Goal: Task Accomplishment & Management: Manage account settings

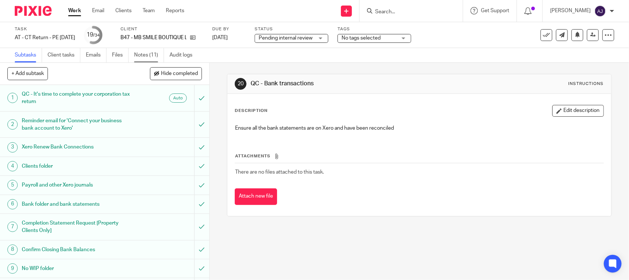
click at [139, 55] on link "Notes (11)" at bounding box center [149, 55] width 30 height 14
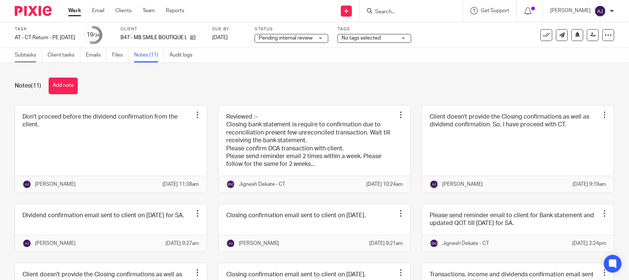
click at [30, 52] on link "Subtasks" at bounding box center [28, 55] width 27 height 14
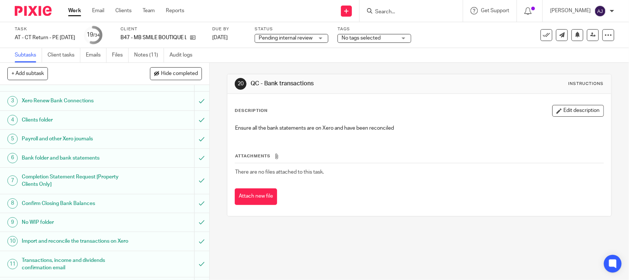
scroll to position [92, 0]
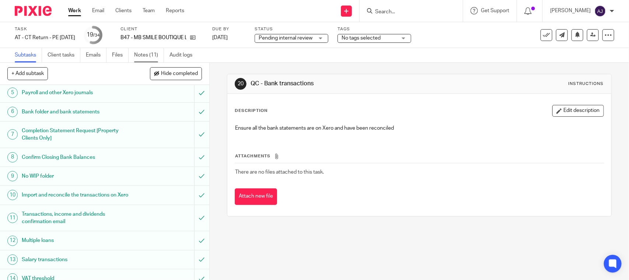
click at [144, 57] on link "Notes (11)" at bounding box center [149, 55] width 30 height 14
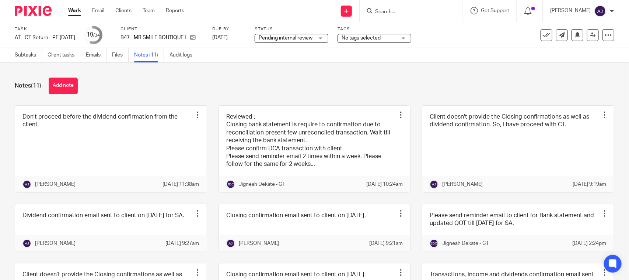
click at [59, 91] on button "Add note" at bounding box center [63, 85] width 29 height 17
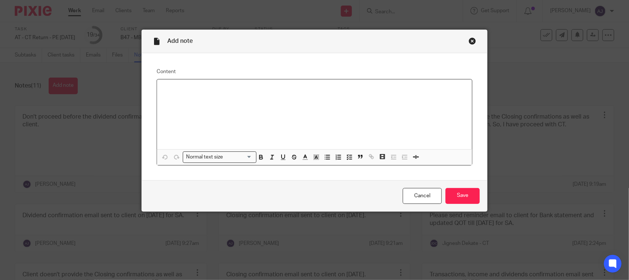
click at [469, 44] on div "Close this dialog window" at bounding box center [472, 40] width 7 height 7
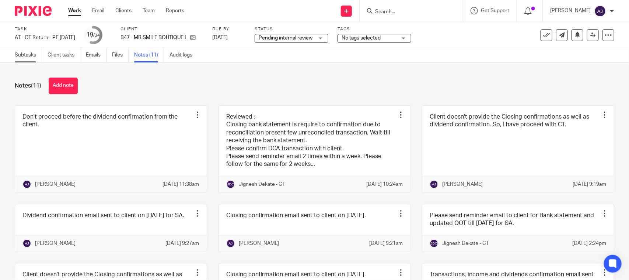
click at [17, 56] on link "Subtasks" at bounding box center [28, 55] width 27 height 14
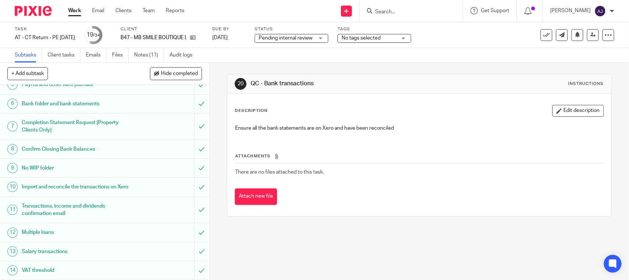
scroll to position [92, 0]
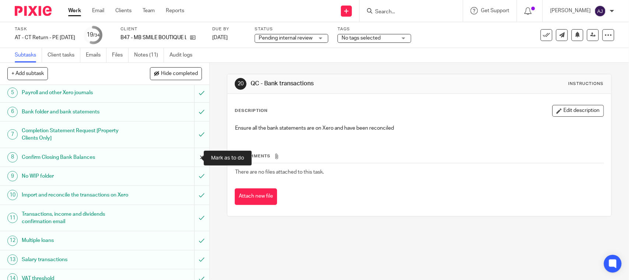
click at [193, 156] on input "submit" at bounding box center [104, 157] width 209 height 18
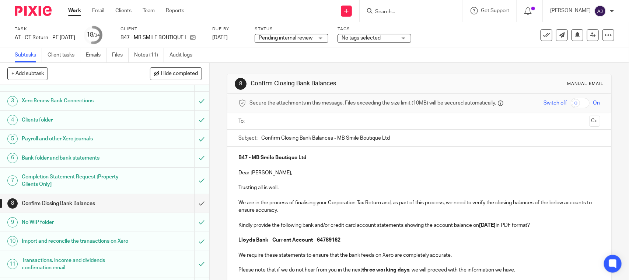
click at [258, 139] on div "Subject: Confirm Closing Bank Balances - MB Smile Boutique Ltd" at bounding box center [420, 137] width 362 height 17
click at [257, 136] on div "Subject: Confirm Closing Bank Balances - MB Smile Boutique Ltd" at bounding box center [420, 137] width 362 height 17
click at [261, 137] on input "Confirm Closing Bank Balances - MB Smile Boutique Ltd" at bounding box center [430, 137] width 339 height 17
type input "URGENT - Confirm Closing Bank Balances - MB Smile Boutique Ltd"
click at [266, 115] on ul at bounding box center [419, 121] width 339 height 12
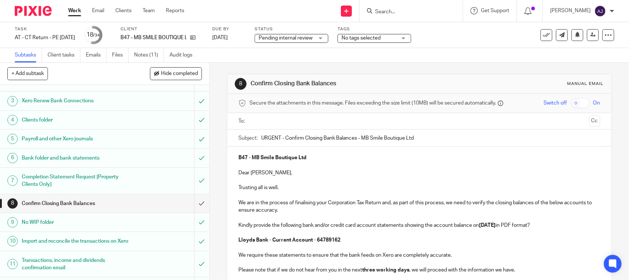
click at [266, 119] on input "text" at bounding box center [419, 121] width 334 height 8
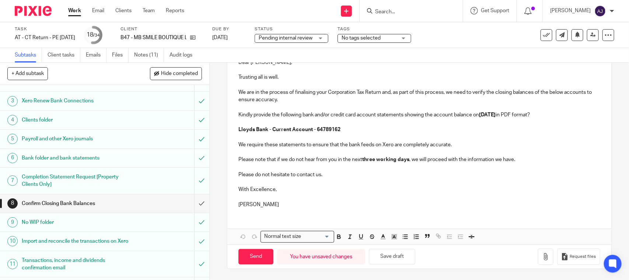
scroll to position [67, 0]
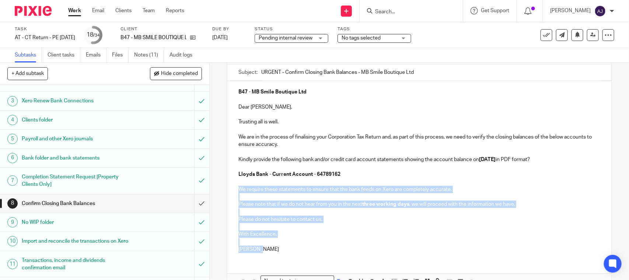
drag, startPoint x: 238, startPoint y: 188, endPoint x: 279, endPoint y: 258, distance: 81.3
click at [279, 259] on div "B47 - MB Smile Boutique Ltd Dear Maria, Trusting all is well. We are in the pro…" at bounding box center [420, 185] width 384 height 208
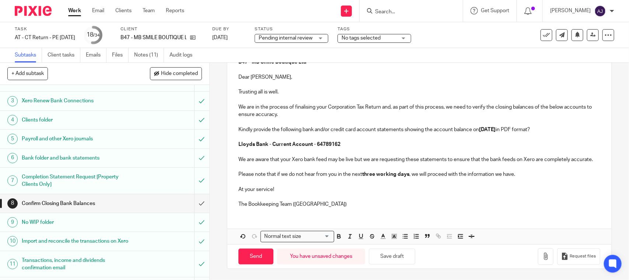
scroll to position [105, 0]
click at [316, 205] on p "The Bookkeeping Team (CT)" at bounding box center [420, 203] width 362 height 7
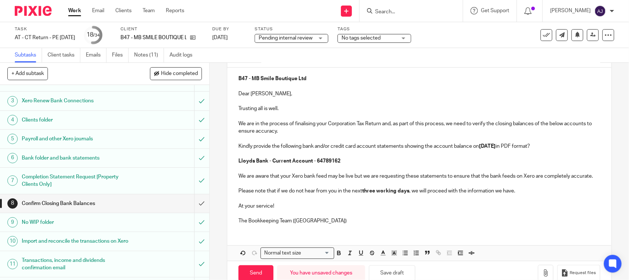
scroll to position [92, 0]
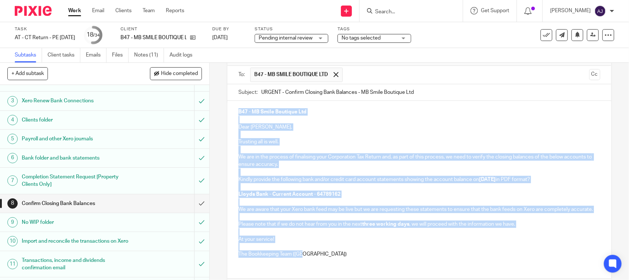
drag, startPoint x: 310, startPoint y: 221, endPoint x: 232, endPoint y: 68, distance: 171.3
click at [232, 68] on form "Secure the attachments in this message. Files exceeding the size limit (10MB) w…" at bounding box center [420, 181] width 384 height 271
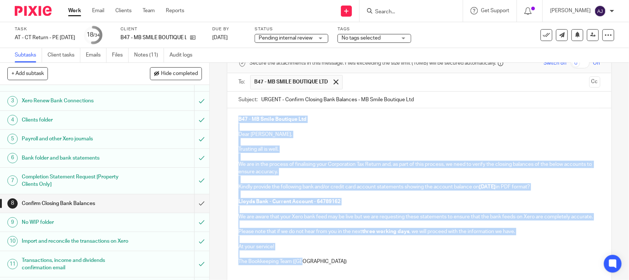
click at [294, 144] on p at bounding box center [420, 141] width 362 height 7
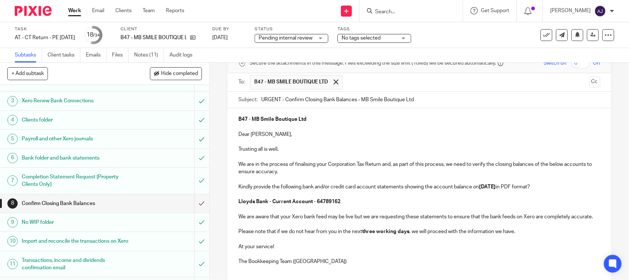
click at [294, 153] on p "Trusting all is well." at bounding box center [420, 148] width 362 height 7
click at [294, 157] on p at bounding box center [420, 156] width 362 height 7
click at [291, 178] on p at bounding box center [420, 179] width 362 height 7
click at [282, 195] on p at bounding box center [420, 193] width 362 height 7
click at [280, 213] on p "We are aware that your Xero bank feed may be live but we are requesting these s…" at bounding box center [420, 216] width 362 height 7
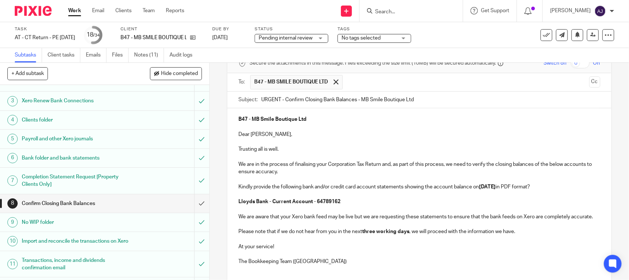
click at [279, 209] on p at bounding box center [420, 208] width 362 height 7
click at [271, 228] on p at bounding box center [420, 223] width 362 height 7
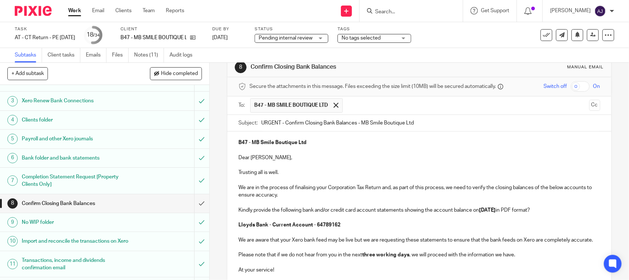
scroll to position [13, 0]
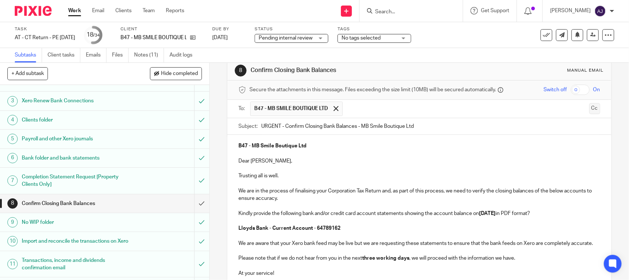
click at [590, 107] on button "Cc" at bounding box center [595, 108] width 11 height 11
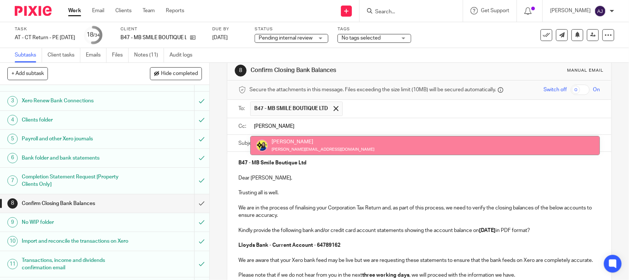
type input "Bobo"
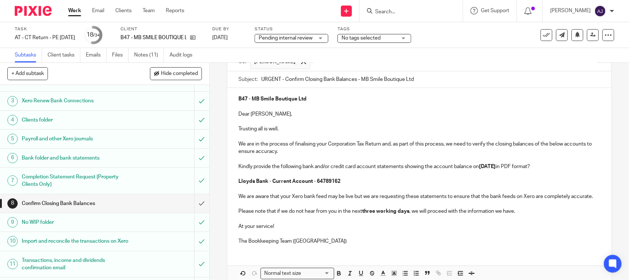
scroll to position [125, 0]
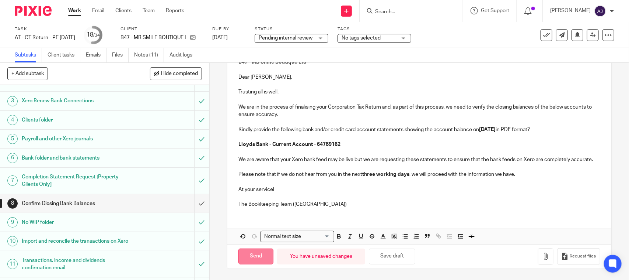
click at [250, 257] on input "Send" at bounding box center [256, 256] width 35 height 16
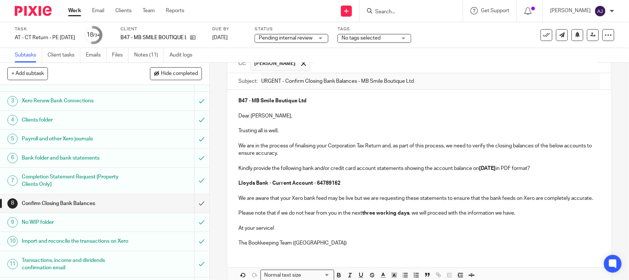
scroll to position [0, 0]
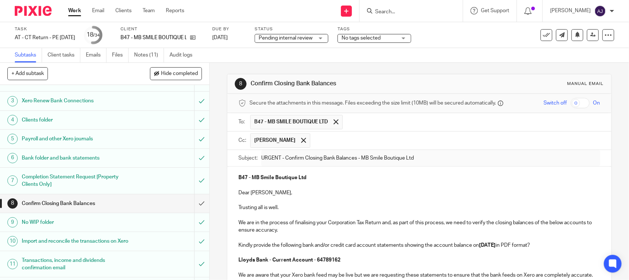
type input "Sent"
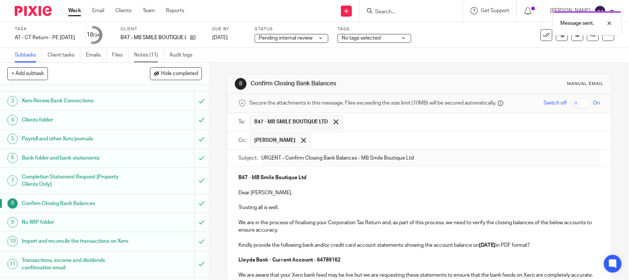
click at [152, 58] on link "Notes (11)" at bounding box center [149, 55] width 30 height 14
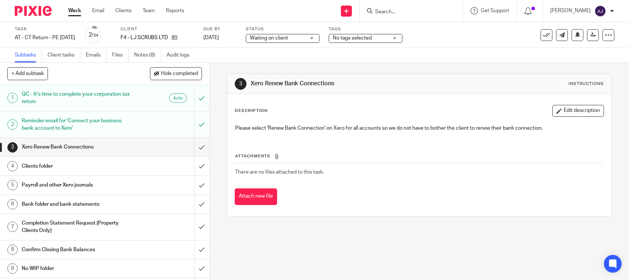
click at [141, 58] on link "Notes (8)" at bounding box center [147, 55] width 27 height 14
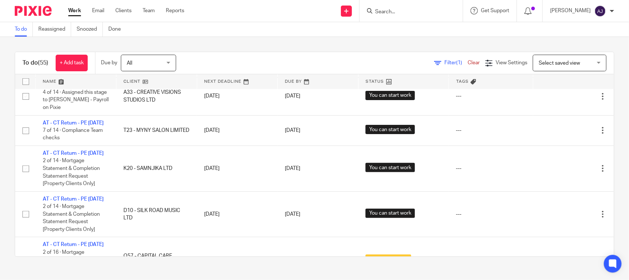
scroll to position [1475, 0]
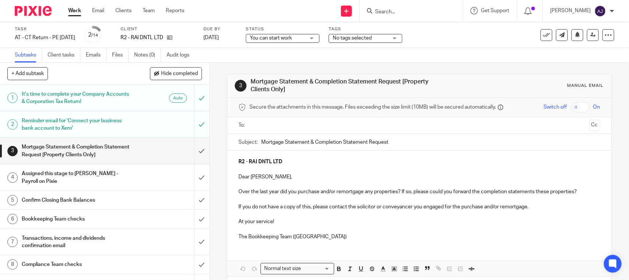
click at [62, 195] on h1 "Confirm Closing Bank Balances" at bounding box center [77, 199] width 110 height 11
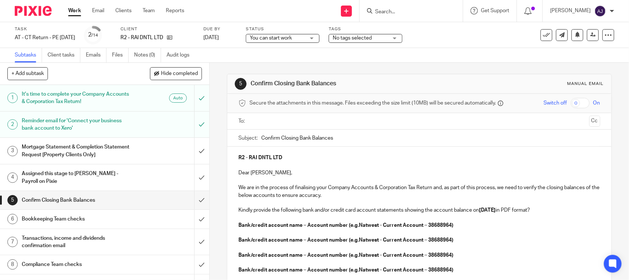
scroll to position [92, 0]
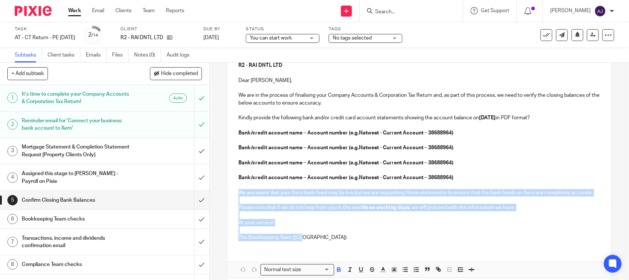
drag, startPoint x: 237, startPoint y: 191, endPoint x: 310, endPoint y: 243, distance: 90.1
click at [310, 243] on div "R2 - RAI DNTL LTD Dear Rachna, We are in the process of finalising your Company…" at bounding box center [420, 150] width 384 height 192
copy div "We are aware that your Xero bank feed may be live but we are requesting these s…"
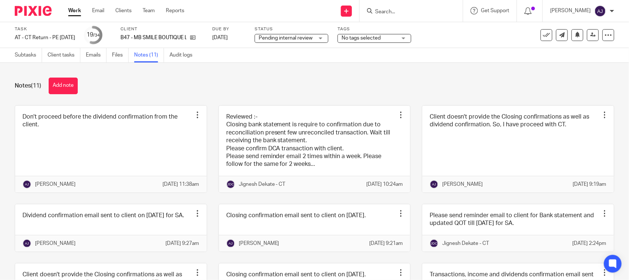
click at [172, 88] on div "Notes (11) Add note" at bounding box center [315, 85] width 600 height 17
click at [24, 54] on link "Subtasks" at bounding box center [28, 55] width 27 height 14
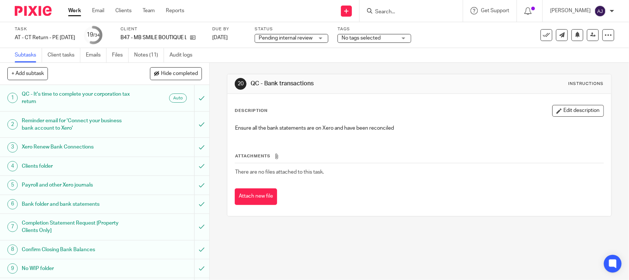
click at [248, 57] on div "Subtasks Client tasks Emails Files Notes (11) Audit logs" at bounding box center [314, 55] width 629 height 15
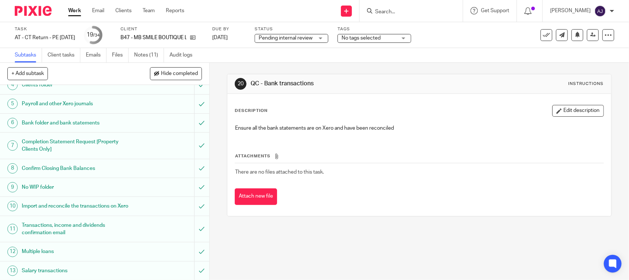
scroll to position [92, 0]
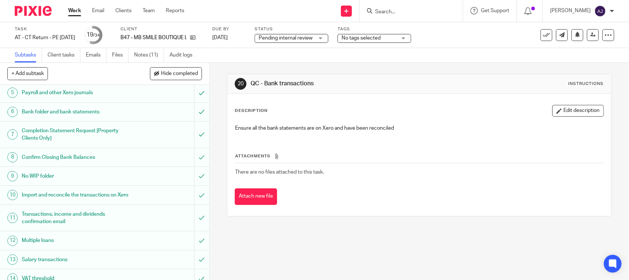
click at [80, 219] on h1 "Transactions, income and dividends confirmation email" at bounding box center [77, 217] width 110 height 19
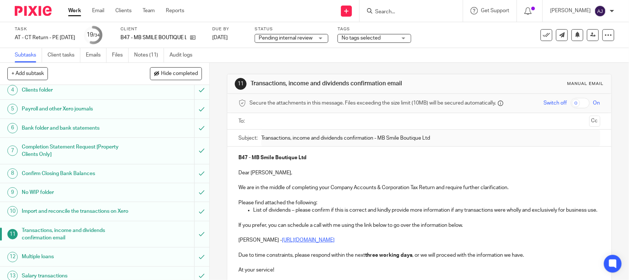
scroll to position [92, 0]
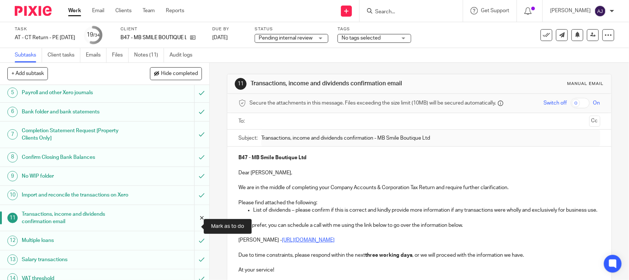
click at [187, 224] on input "submit" at bounding box center [104, 218] width 209 height 26
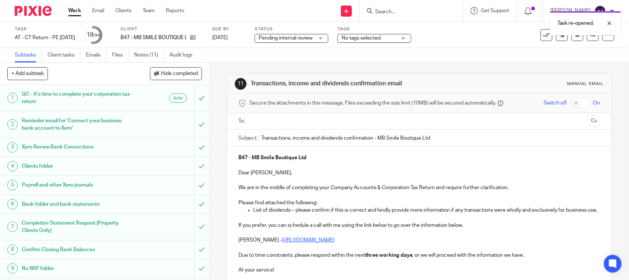
click at [257, 135] on div "Subject: Transactions, income and dividends confirmation - MB Smile Boutique Ltd" at bounding box center [420, 137] width 362 height 17
click at [261, 137] on input "Transactions, income and dividends confirmation - MB Smile Boutique Ltd" at bounding box center [430, 137] width 339 height 17
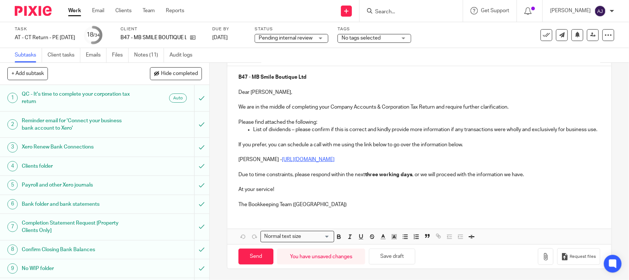
scroll to position [89, 0]
type input "URGENT - Transactions, income and dividends confirmation - MB Smile Boutique Ltd"
click at [531, 214] on div "B47 - MB Smile Boutique Ltd Dear Maria, We are in the middle of completing your…" at bounding box center [420, 155] width 384 height 178
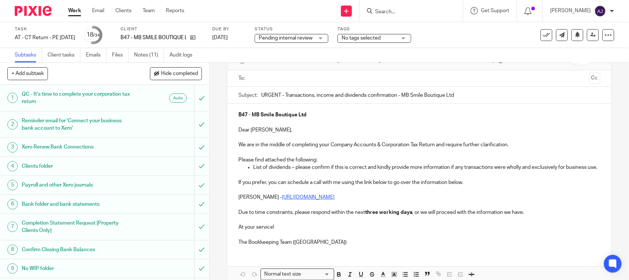
scroll to position [0, 0]
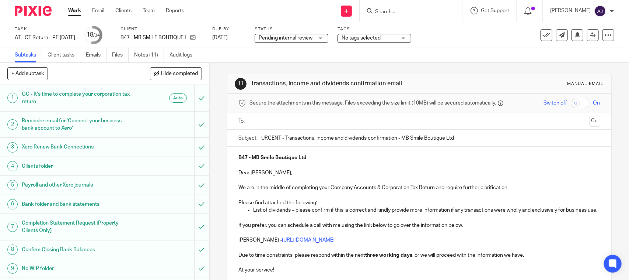
click at [364, 59] on div "Subtasks Client tasks Emails Files Notes (11) Audit logs" at bounding box center [314, 55] width 629 height 15
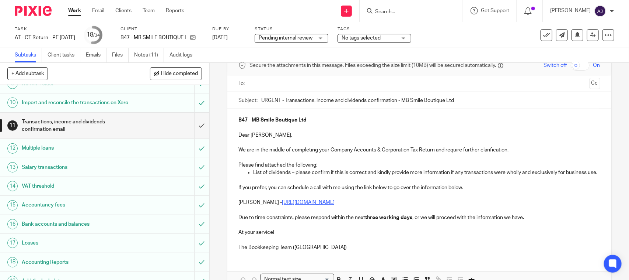
scroll to position [89, 0]
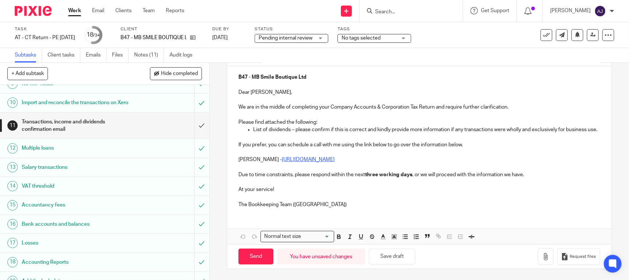
click at [324, 210] on div "B47 - MB Smile Boutique Ltd Dear Maria, We are in the middle of completing your…" at bounding box center [420, 139] width 384 height 147
click at [542, 254] on icon "button" at bounding box center [545, 256] width 7 height 7
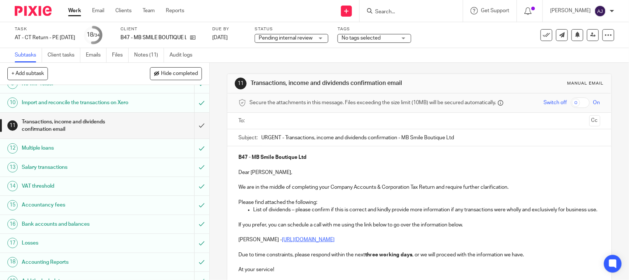
scroll to position [0, 0]
click at [341, 120] on input "text" at bounding box center [419, 121] width 334 height 8
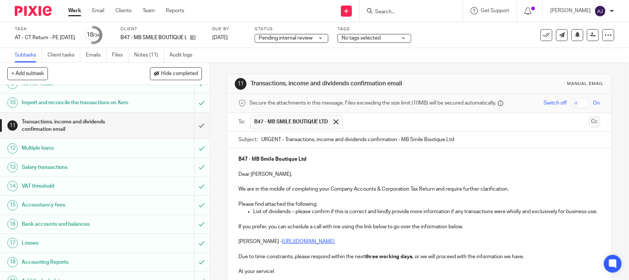
click at [590, 124] on button "Cc" at bounding box center [595, 121] width 11 height 11
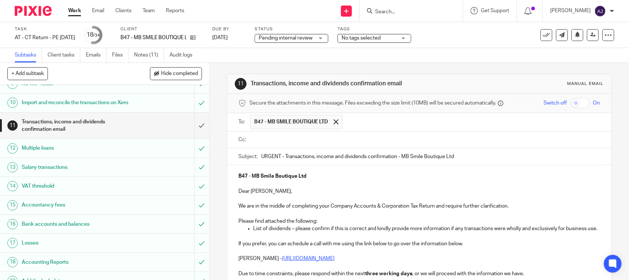
click at [273, 139] on input "text" at bounding box center [424, 139] width 345 height 8
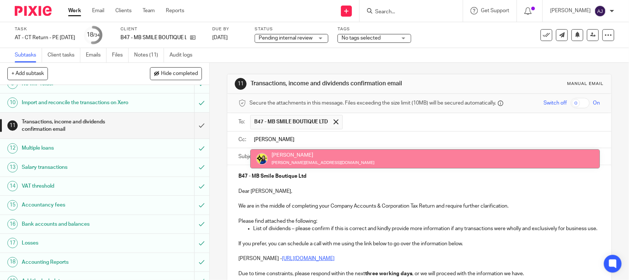
type input "bobo"
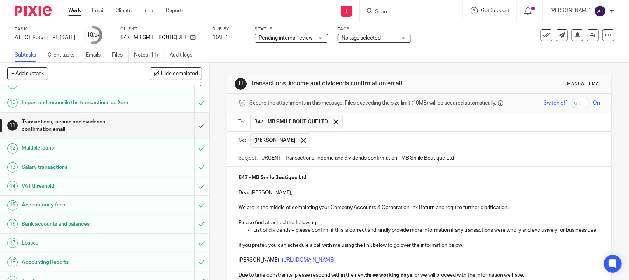
click at [421, 58] on div "Subtasks Client tasks Emails Files Notes (11) Audit logs" at bounding box center [314, 55] width 629 height 15
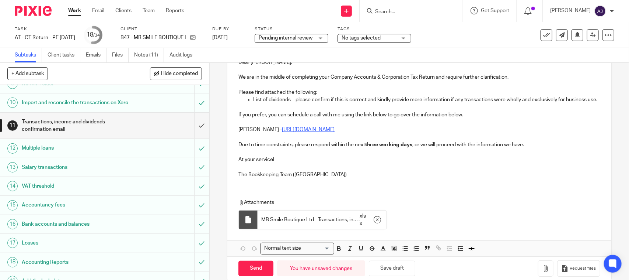
scroll to position [152, 0]
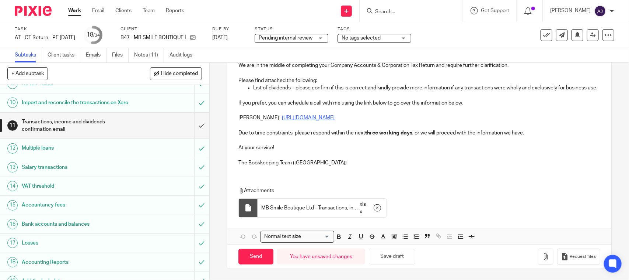
click at [388, 128] on p at bounding box center [420, 125] width 362 height 7
click at [388, 144] on p "At your service!" at bounding box center [420, 147] width 362 height 7
click at [382, 160] on p "The Bookkeeping Team (CT)" at bounding box center [420, 162] width 362 height 7
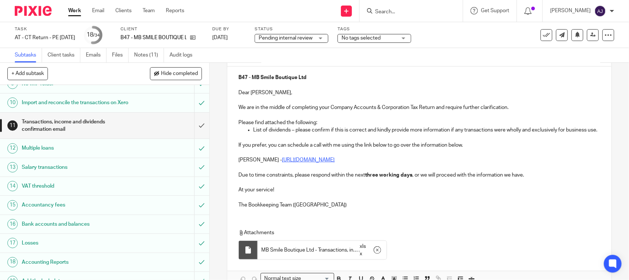
scroll to position [105, 0]
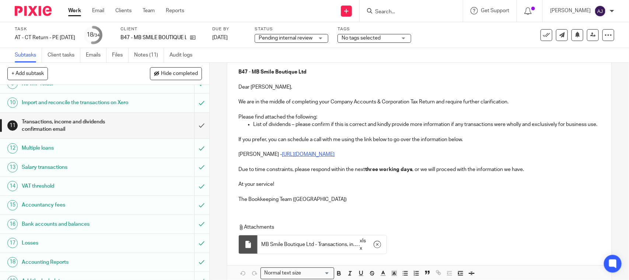
click at [377, 203] on p "The Bookkeeping Team (CT)" at bounding box center [420, 198] width 362 height 7
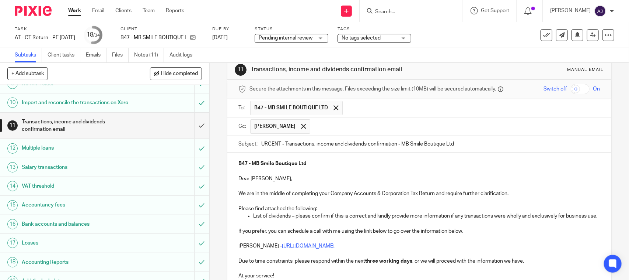
scroll to position [13, 0]
click at [336, 170] on p at bounding box center [420, 171] width 362 height 7
click at [338, 164] on p "B47 - MB Smile Boutique Ltd" at bounding box center [420, 163] width 362 height 7
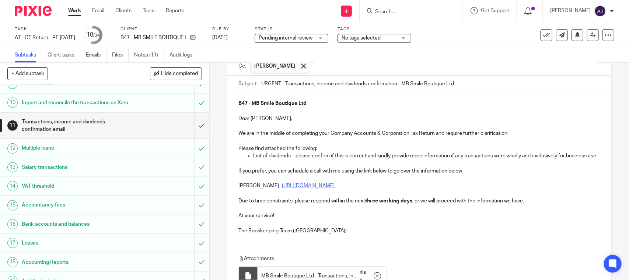
scroll to position [59, 0]
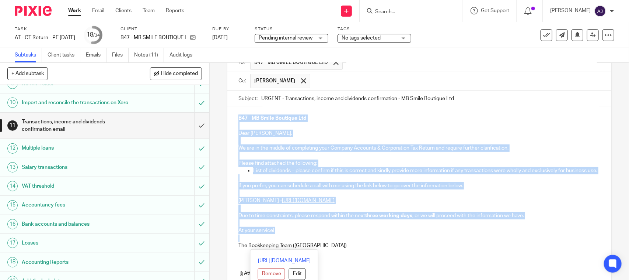
drag, startPoint x: 312, startPoint y: 249, endPoint x: 235, endPoint y: 117, distance: 153.7
click at [235, 117] on div "B47 - MB Smile Boutique Ltd Dear Maria, We are in the middle of completing your…" at bounding box center [420, 180] width 384 height 147
click at [291, 149] on p "We are in the middle of completing your Company Accounts & Corporation Tax Retu…" at bounding box center [420, 147] width 362 height 7
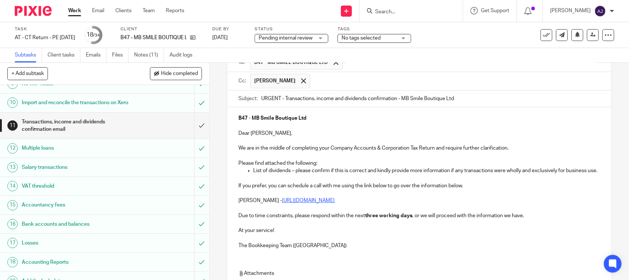
click at [297, 137] on p "Dear Maria," at bounding box center [420, 132] width 362 height 7
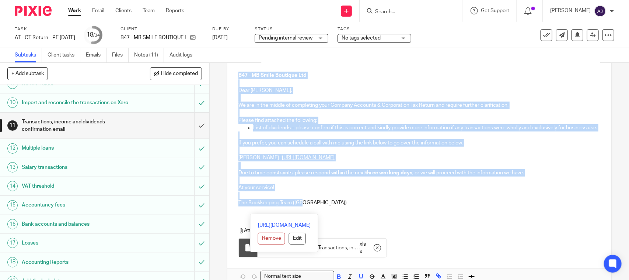
scroll to position [99, 0]
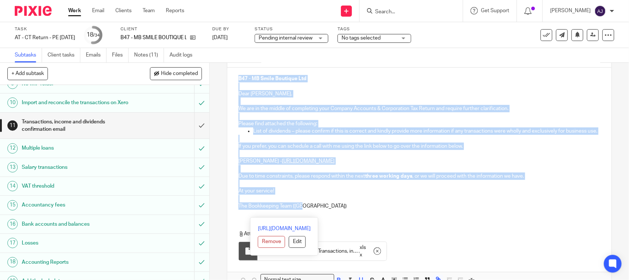
drag, startPoint x: 313, startPoint y: 205, endPoint x: 237, endPoint y: 71, distance: 153.9
click at [237, 71] on div "B47 - MB Smile Boutique Ltd Dear Maria, We are in the middle of completing your…" at bounding box center [420, 140] width 384 height 147
click at [274, 93] on p "Dear Maria," at bounding box center [420, 93] width 362 height 7
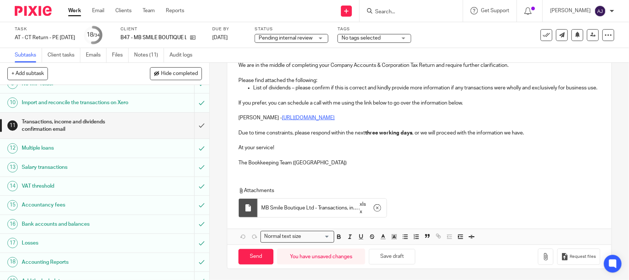
scroll to position [152, 0]
click at [262, 257] on input "Send" at bounding box center [256, 257] width 35 height 16
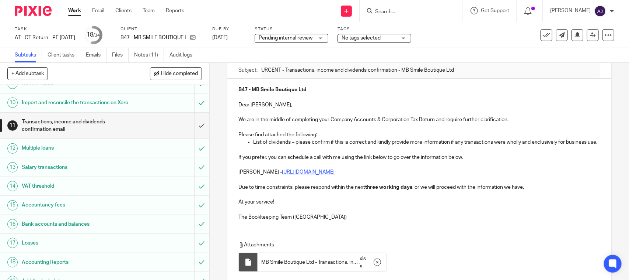
scroll to position [0, 0]
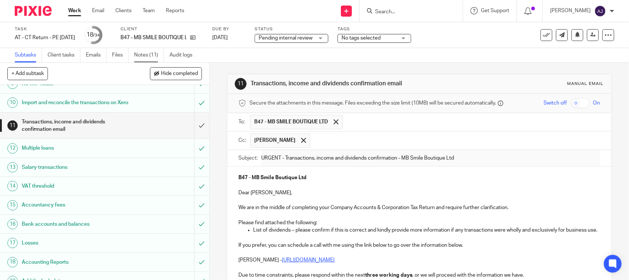
click at [139, 56] on link "Notes (11)" at bounding box center [149, 55] width 30 height 14
type input "Sent"
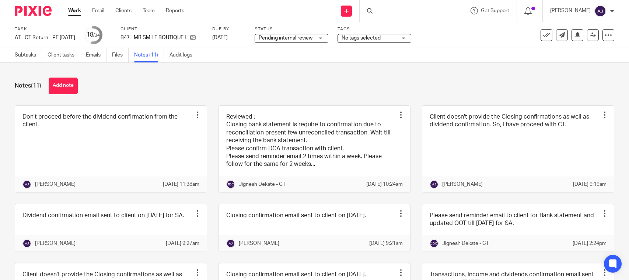
click at [60, 79] on button "Add note" at bounding box center [63, 85] width 29 height 17
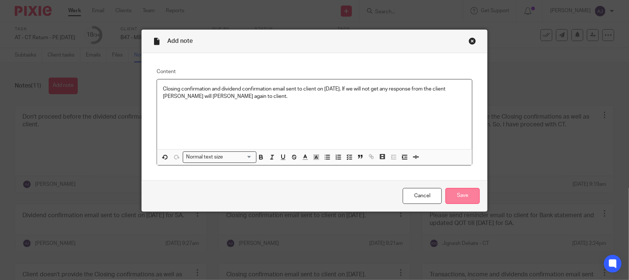
click at [465, 199] on input "Save" at bounding box center [463, 196] width 34 height 16
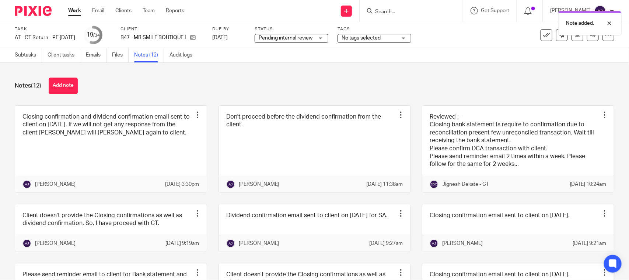
click at [280, 84] on div "Notes (12) Add note" at bounding box center [315, 85] width 600 height 17
click at [290, 41] on span "Pending internal review" at bounding box center [286, 38] width 55 height 8
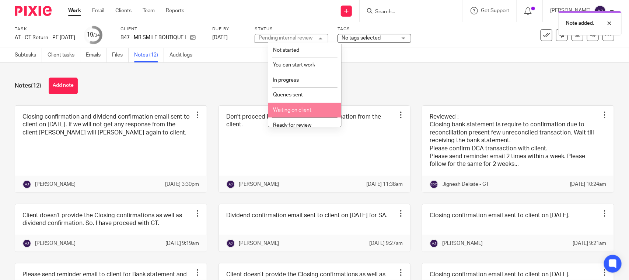
click at [301, 107] on span "Waiting on client" at bounding box center [292, 109] width 38 height 5
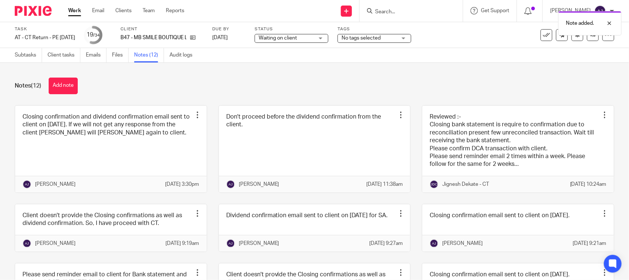
click at [301, 93] on div "Notes (12) Add note" at bounding box center [315, 85] width 600 height 17
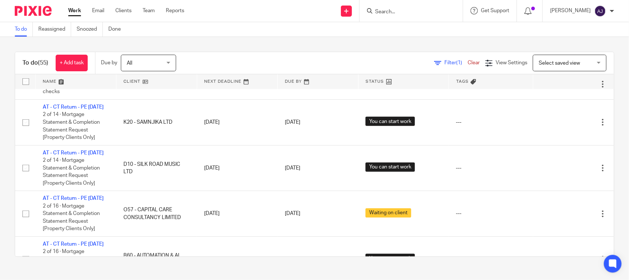
scroll to position [305, 0]
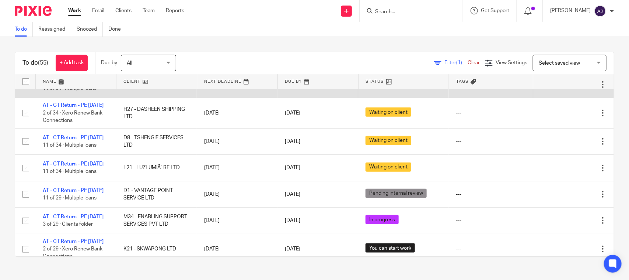
click at [97, 83] on link "AT - CT Return - PE [DATE]" at bounding box center [73, 80] width 61 height 5
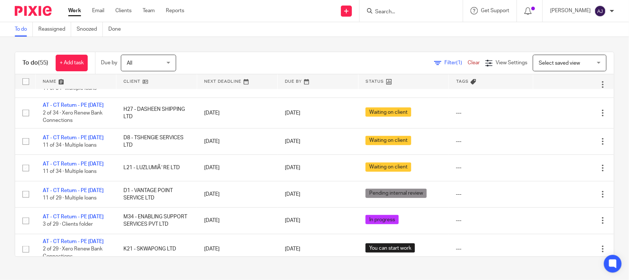
scroll to position [1202, 0]
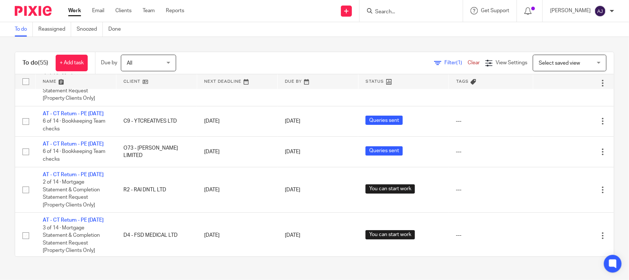
click at [74, 13] on link "Work" at bounding box center [74, 10] width 13 height 7
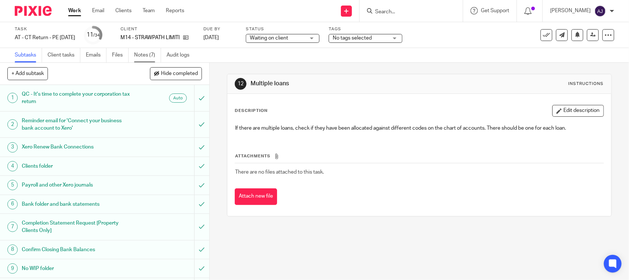
click at [137, 58] on link "Notes (7)" at bounding box center [147, 55] width 27 height 14
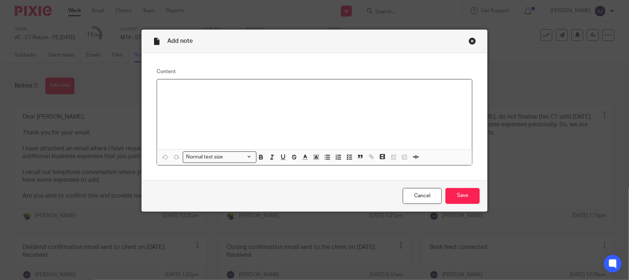
click at [469, 44] on div "Close this dialog window" at bounding box center [472, 40] width 7 height 7
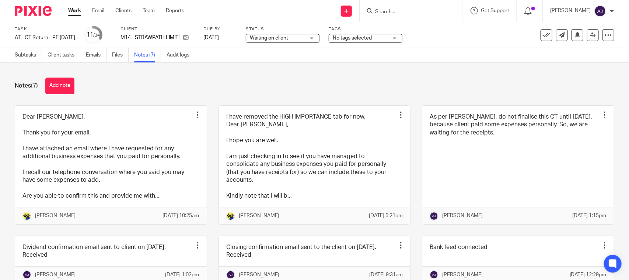
click at [126, 75] on div "Notes (7) Add note Dear [PERSON_NAME], Thank you for your email. I have attache…" at bounding box center [314, 171] width 629 height 217
click at [14, 79] on div "Notes (7) Add note Dear [PERSON_NAME], Thank you for your email. I have attache…" at bounding box center [314, 171] width 629 height 217
click at [132, 86] on div "Notes (7) Add note" at bounding box center [315, 85] width 600 height 17
click at [54, 85] on button "Add note" at bounding box center [59, 85] width 29 height 17
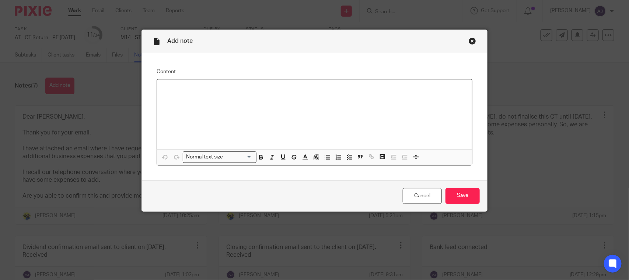
click at [254, 94] on div at bounding box center [314, 114] width 315 height 70
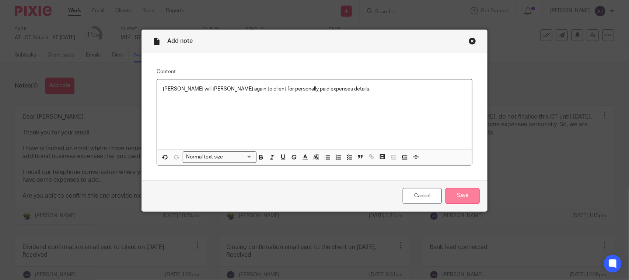
click at [457, 198] on input "Save" at bounding box center [463, 196] width 34 height 16
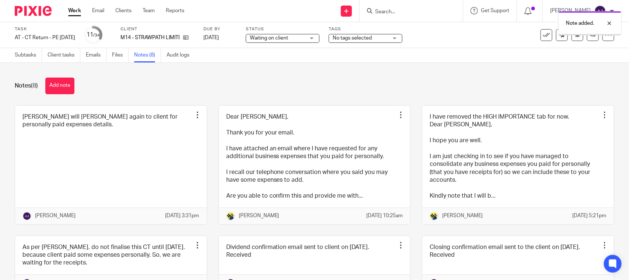
click at [171, 72] on div "Notes (8) Add note [PERSON_NAME] will [PERSON_NAME] again to client for persona…" at bounding box center [314, 171] width 629 height 217
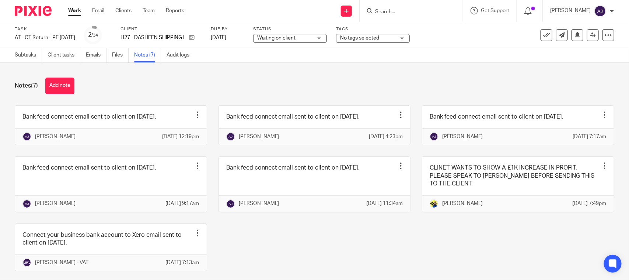
click at [153, 84] on div "Notes (7) Add note" at bounding box center [315, 85] width 600 height 17
click at [66, 79] on button "Add note" at bounding box center [59, 85] width 29 height 17
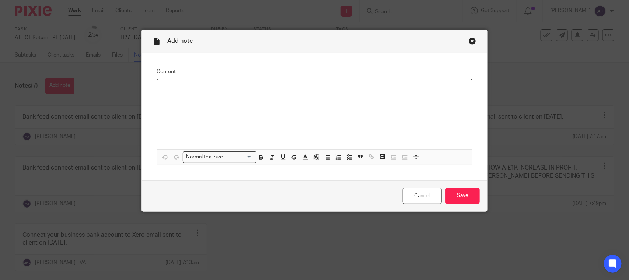
click at [249, 102] on div at bounding box center [314, 114] width 315 height 70
click at [459, 191] on input "Save" at bounding box center [463, 196] width 34 height 16
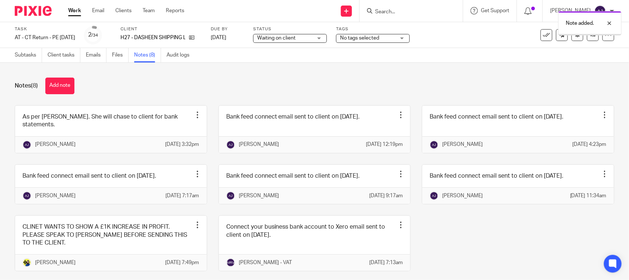
click at [343, 77] on div "Notes (8) Add note As per [PERSON_NAME]. She will chase to client for bank stat…" at bounding box center [314, 171] width 629 height 217
click at [342, 78] on div "Notes (8) Add note" at bounding box center [315, 85] width 600 height 17
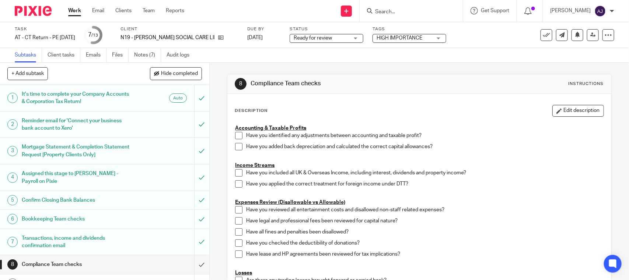
click at [147, 58] on link "Notes (7)" at bounding box center [147, 55] width 27 height 14
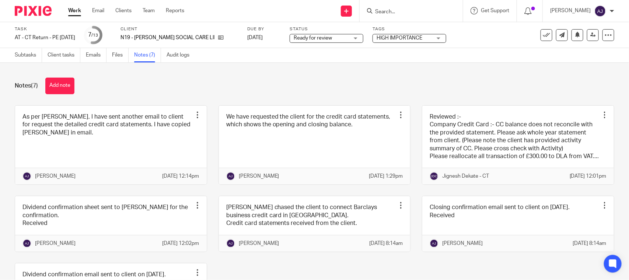
click at [133, 70] on div "Notes (7) Add note As per Bobo, I have sent another email to client for request…" at bounding box center [314, 171] width 629 height 217
click at [27, 55] on link "Subtasks" at bounding box center [28, 55] width 27 height 14
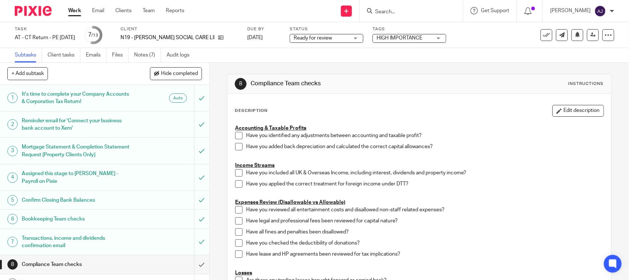
click at [336, 41] on span "Ready for review" at bounding box center [321, 38] width 55 height 8
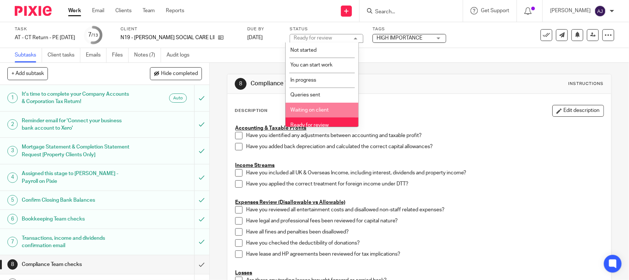
click at [312, 104] on li "Waiting on client" at bounding box center [322, 110] width 73 height 15
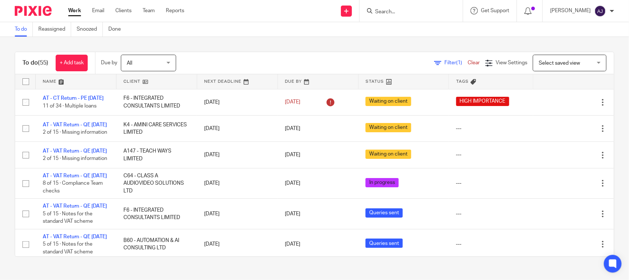
click at [338, 42] on div "To do (55) + Add task Due by All All Today Tomorrow This week Next week This mo…" at bounding box center [314, 154] width 629 height 234
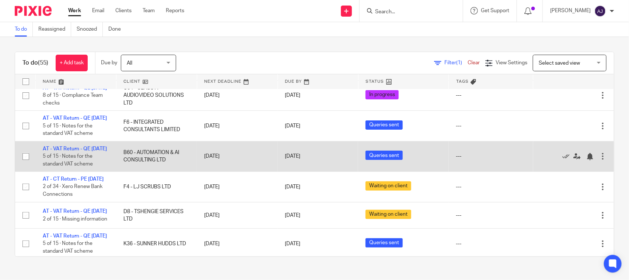
scroll to position [92, 0]
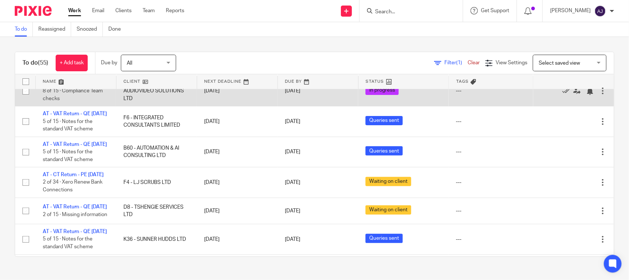
click at [68, 86] on link "AT - VAT Return - QE [DATE]" at bounding box center [75, 83] width 64 height 5
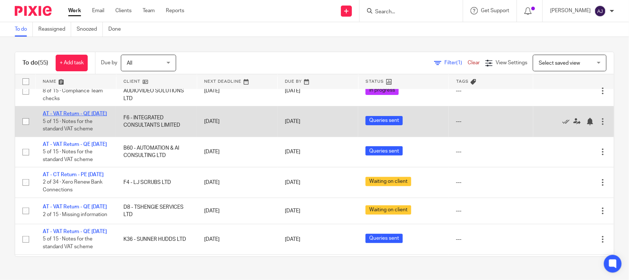
click at [80, 116] on link "AT - VAT Return - QE [DATE]" at bounding box center [75, 113] width 64 height 5
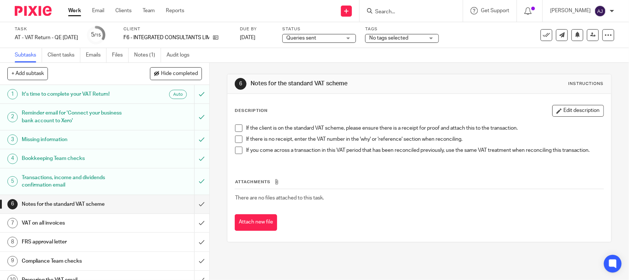
click at [520, 231] on div "Description Edit description If the client is on the standard VAT scheme, pleas…" at bounding box center [420, 168] width 384 height 148
click at [219, 36] on icon at bounding box center [216, 38] width 6 height 6
click at [235, 127] on span at bounding box center [238, 127] width 7 height 7
click at [235, 138] on span at bounding box center [238, 138] width 7 height 7
click at [237, 150] on span at bounding box center [238, 149] width 7 height 7
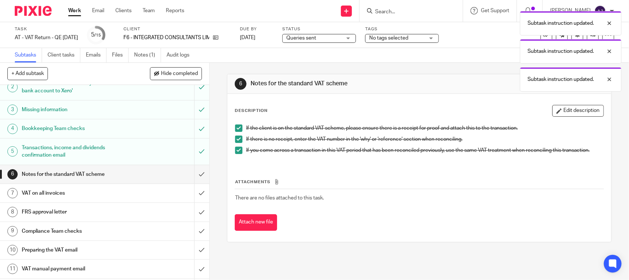
scroll to position [46, 0]
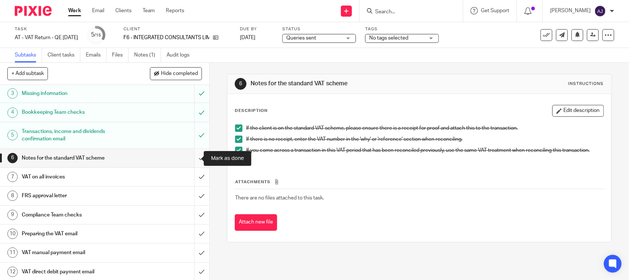
click at [198, 163] on input "submit" at bounding box center [104, 158] width 209 height 18
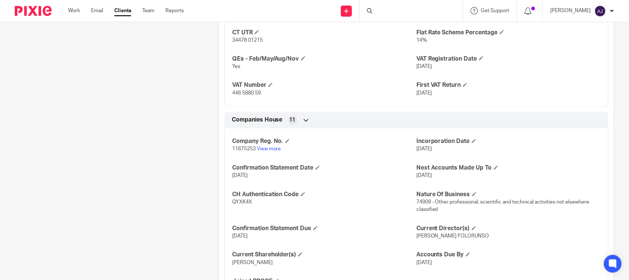
scroll to position [645, 0]
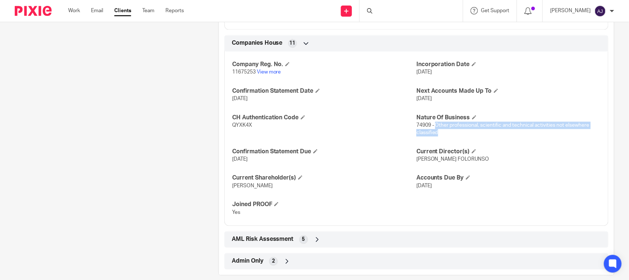
drag, startPoint x: 433, startPoint y: 126, endPoint x: 572, endPoint y: 131, distance: 138.8
click at [572, 131] on p "74909 - Other professional, scientific and technical activities not elsewhere c…" at bounding box center [509, 128] width 184 height 15
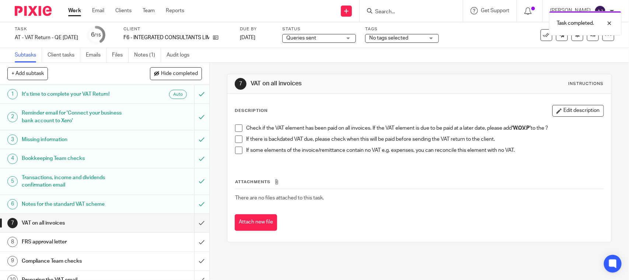
click at [218, 74] on div "7 VAT on all invoices Instructions Description Edit description Check if the VA…" at bounding box center [420, 171] width 420 height 217
click at [235, 131] on span at bounding box center [238, 127] width 7 height 7
click at [235, 138] on span at bounding box center [238, 138] width 7 height 7
click at [240, 152] on span at bounding box center [238, 149] width 7 height 7
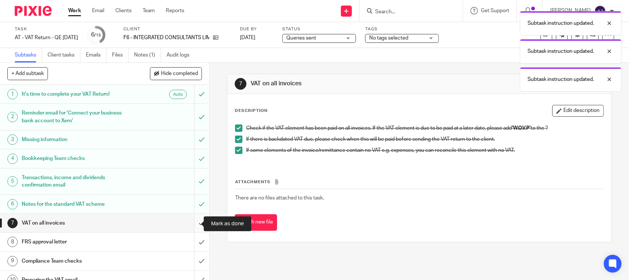
click at [192, 224] on input "submit" at bounding box center [104, 222] width 209 height 18
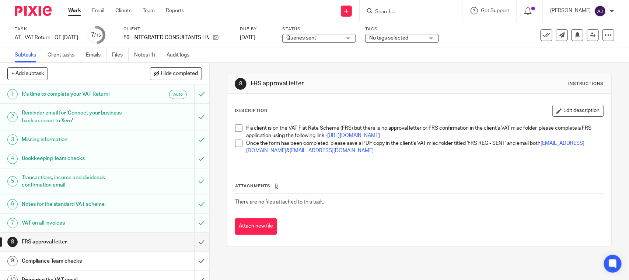
click at [235, 129] on span at bounding box center [238, 127] width 7 height 7
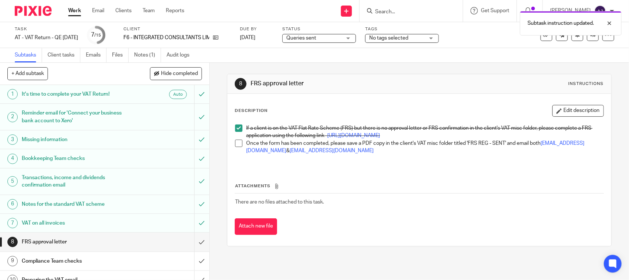
click at [235, 147] on span at bounding box center [238, 142] width 7 height 7
click at [193, 243] on input "submit" at bounding box center [104, 241] width 209 height 18
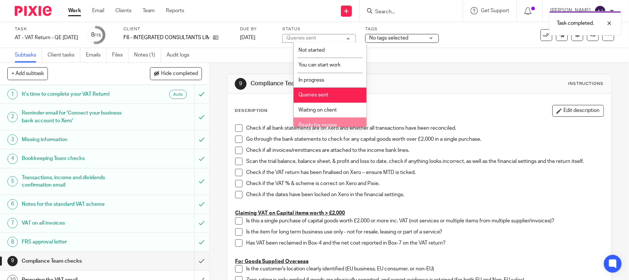
click at [330, 121] on li "Ready for review" at bounding box center [330, 124] width 73 height 15
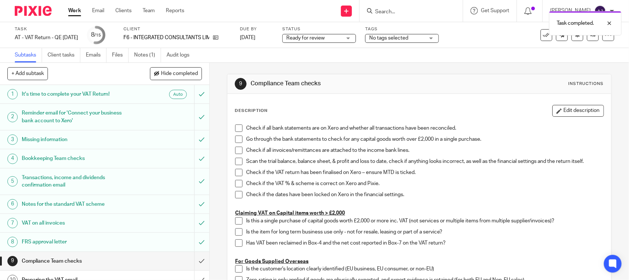
click at [608, 24] on div at bounding box center [604, 23] width 20 height 9
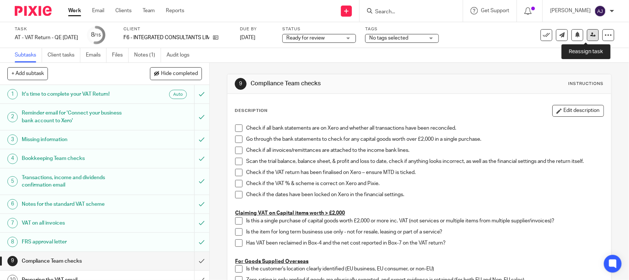
click at [591, 34] on icon at bounding box center [594, 35] width 6 height 6
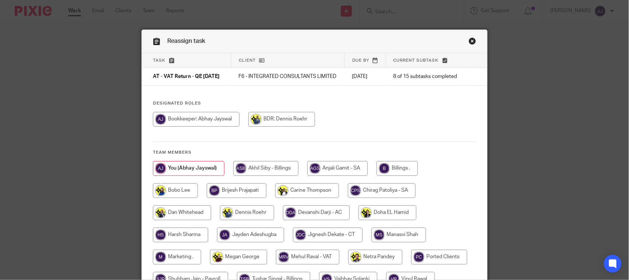
scroll to position [102, 0]
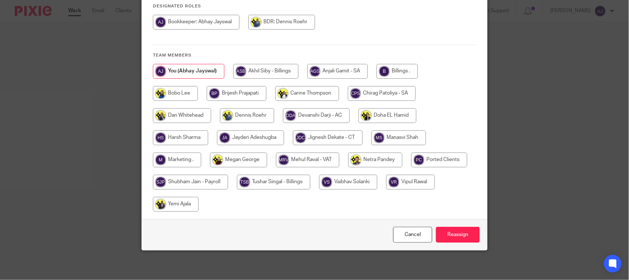
click at [296, 160] on input "radio" at bounding box center [307, 159] width 63 height 15
radio input "true"
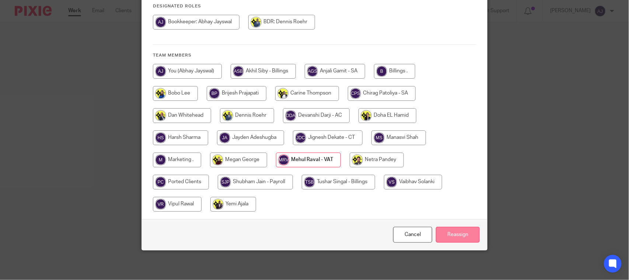
click at [452, 232] on input "Reassign" at bounding box center [458, 234] width 44 height 16
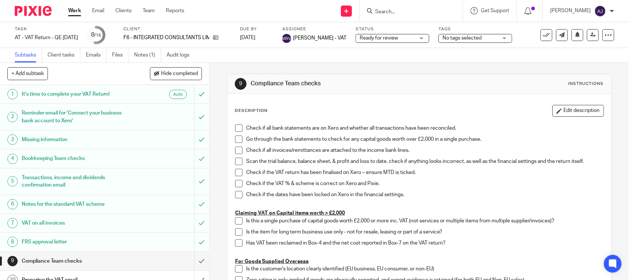
click at [483, 53] on div "Subtasks Client tasks Emails Files Notes (1) Audit logs" at bounding box center [314, 55] width 629 height 15
click at [147, 53] on link "Notes (1)" at bounding box center [147, 55] width 27 height 14
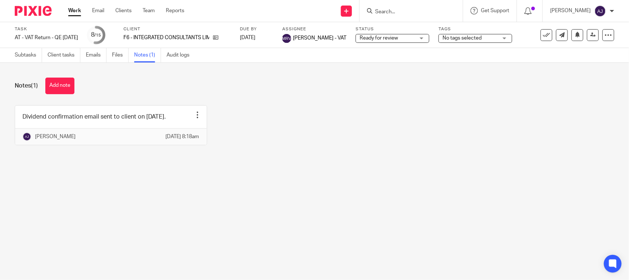
click at [207, 171] on div "Notes (1) Add note Dividend confirmation email sent to client on [DATE]. Edit n…" at bounding box center [314, 117] width 629 height 108
click at [69, 6] on div "Work Email Clients Team Reports Work Email Clients Team Reports Settings" at bounding box center [128, 11] width 135 height 22
click at [71, 14] on link "Work" at bounding box center [74, 10] width 13 height 7
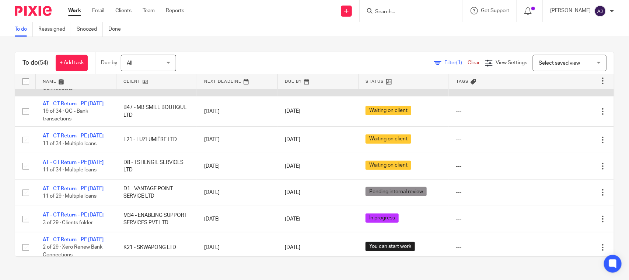
scroll to position [369, 0]
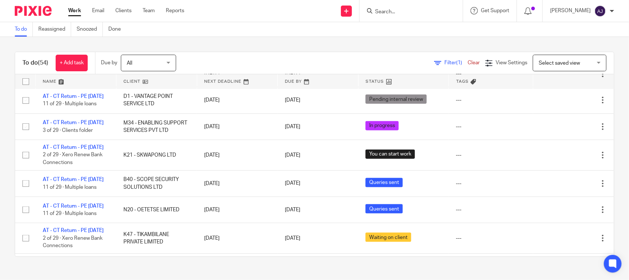
click at [364, 50] on div "To do (54) + Add task Due by All All [DATE] [DATE] This week Next week This mon…" at bounding box center [314, 154] width 629 height 234
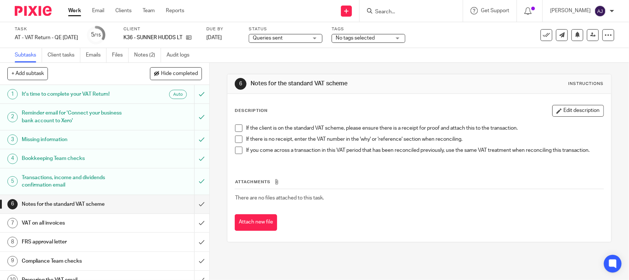
click at [231, 46] on div "Task AT - VAT Return - QE 31-08-2025 Save AT - VAT Return - QE 31-08-2025 5 /15…" at bounding box center [314, 35] width 629 height 26
click at [272, 69] on div "6 Notes for the standard VAT scheme Instructions Description Edit description I…" at bounding box center [419, 158] width 385 height 190
click at [371, 50] on div "Subtasks Client tasks Emails Files Notes (2) Audit logs" at bounding box center [314, 55] width 629 height 15
click at [437, 56] on div "Subtasks Client tasks Emails Files Notes (2) Audit logs" at bounding box center [314, 55] width 629 height 15
click at [479, 51] on div "Subtasks Client tasks Emails Files Notes (2) Audit logs" at bounding box center [314, 55] width 629 height 15
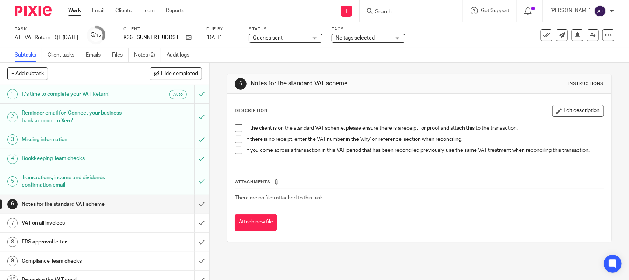
click at [410, 69] on div "6 Notes for the standard VAT scheme Instructions Description Edit description I…" at bounding box center [419, 158] width 385 height 190
drag, startPoint x: 369, startPoint y: 82, endPoint x: 242, endPoint y: 73, distance: 127.2
click at [242, 73] on div "6 Notes for the standard VAT scheme Instructions Description Edit description I…" at bounding box center [419, 158] width 385 height 190
click at [272, 67] on div "6 Notes for the standard VAT scheme Instructions Description Edit description I…" at bounding box center [419, 158] width 385 height 190
